Goal: Book appointment/travel/reservation

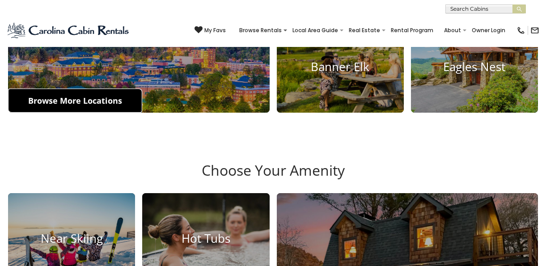
click at [105, 95] on link "Browse More Locations" at bounding box center [75, 101] width 134 height 24
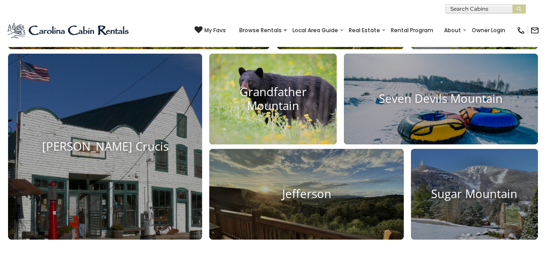
scroll to position [469, 0]
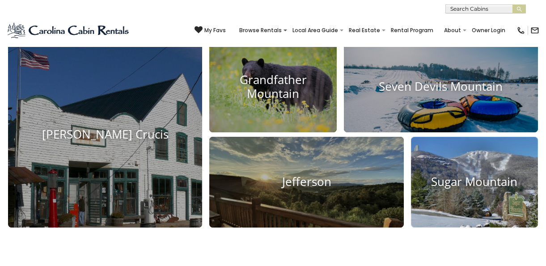
click at [452, 181] on h4 "Sugar Mountain" at bounding box center [474, 182] width 127 height 14
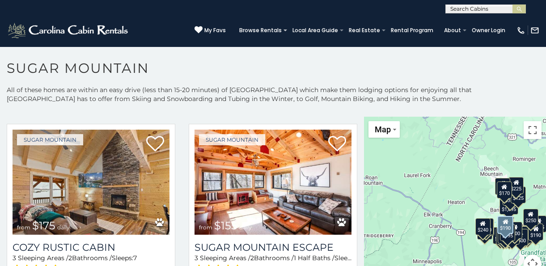
scroll to position [782, 0]
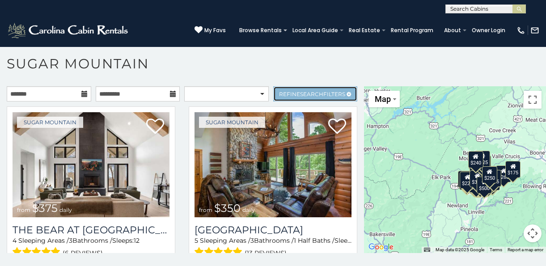
click at [310, 89] on link "Refine Search Filters" at bounding box center [315, 93] width 85 height 15
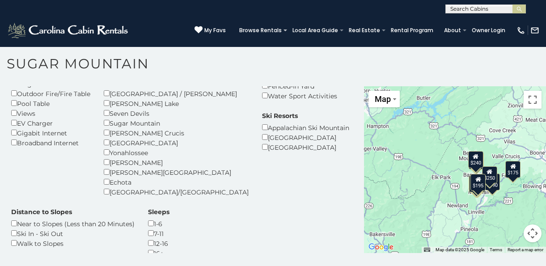
scroll to position [136, 0]
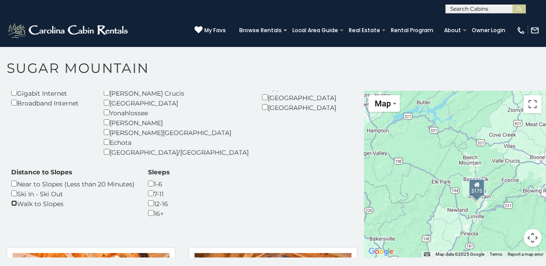
scroll to position [183, 0]
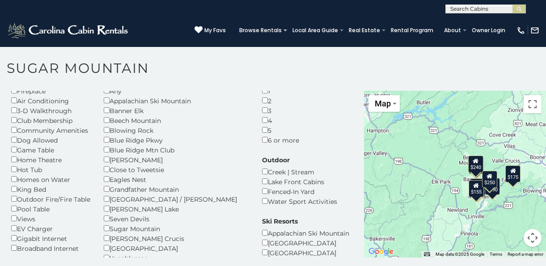
scroll to position [37, 0]
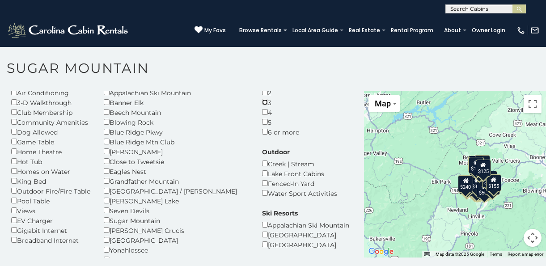
scroll to position [33, 0]
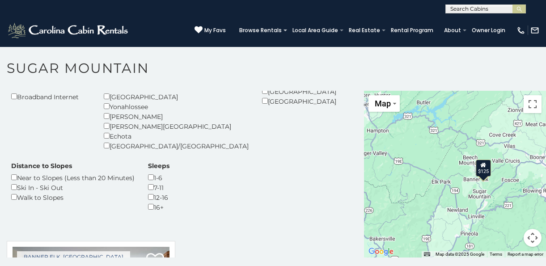
scroll to position [185, 0]
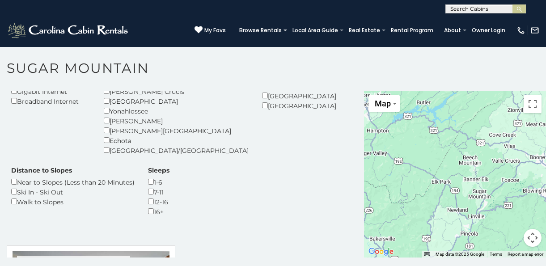
click at [135, 197] on div "Walk to Slopes" at bounding box center [73, 202] width 124 height 10
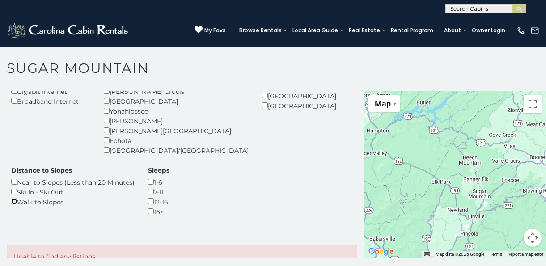
scroll to position [212, 0]
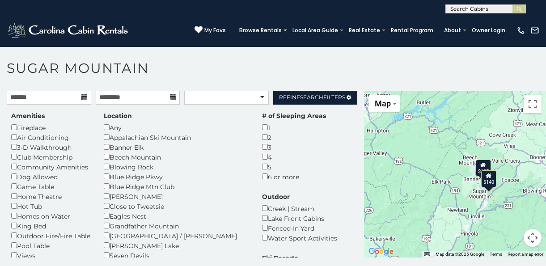
scroll to position [2, 0]
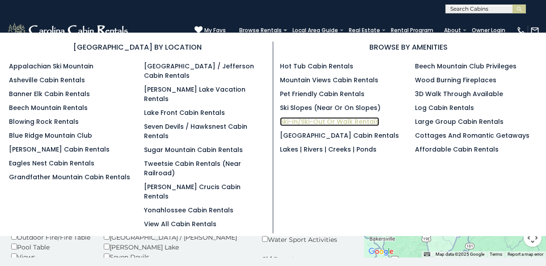
click at [326, 121] on link "Ski-in/Ski-Out or Walk Rentals" at bounding box center [329, 121] width 99 height 9
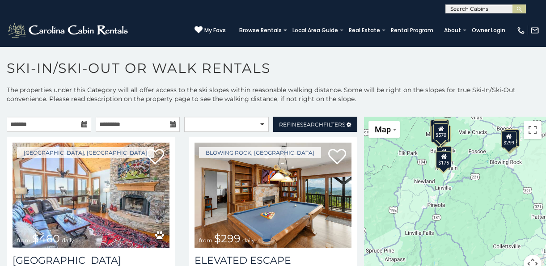
drag, startPoint x: 482, startPoint y: 199, endPoint x: 469, endPoint y: 143, distance: 57.6
click at [469, 143] on div "$460 $299 $190 $180 $205 $85 $175 $190 $155 $145 $115 $155 $185 $175 $395 $165 …" at bounding box center [455, 200] width 182 height 167
click at [448, 161] on div "$175" at bounding box center [443, 158] width 15 height 17
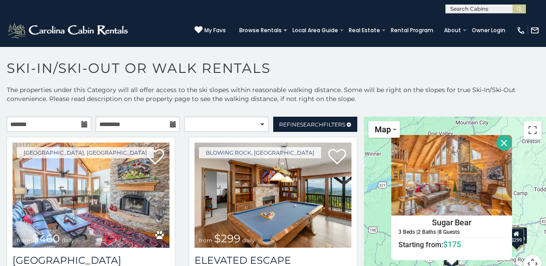
click at [502, 143] on button "Close" at bounding box center [505, 143] width 16 height 16
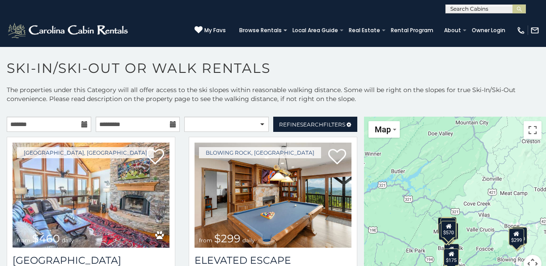
click at [457, 249] on div "$175" at bounding box center [451, 257] width 15 height 17
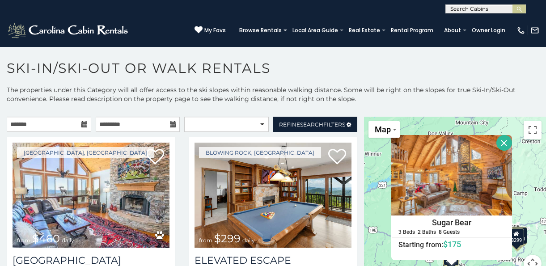
click at [503, 138] on button "Close" at bounding box center [505, 143] width 16 height 16
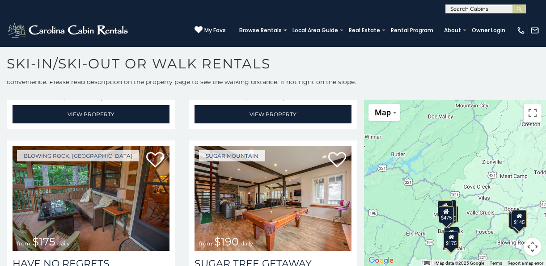
scroll to position [591, 0]
